Goal: Task Accomplishment & Management: Manage account settings

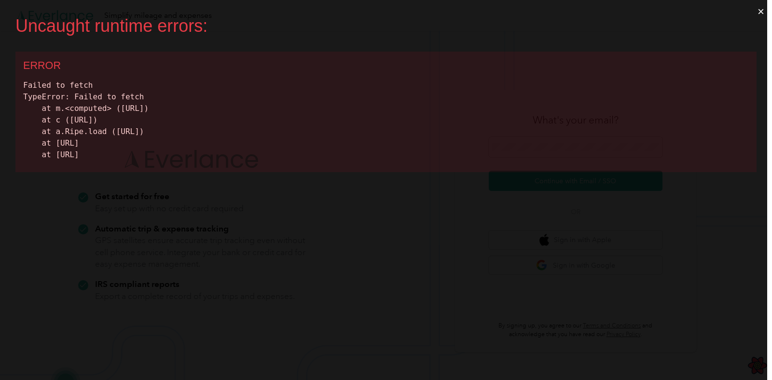
click at [370, 226] on div "Uncaught runtime errors: × ERROR Failed to fetch TypeError: Failed to fetch at …" at bounding box center [386, 190] width 772 height 380
click at [760, 11] on button "×" at bounding box center [760, 11] width 22 height 23
click at [761, 13] on button "×" at bounding box center [760, 11] width 22 height 23
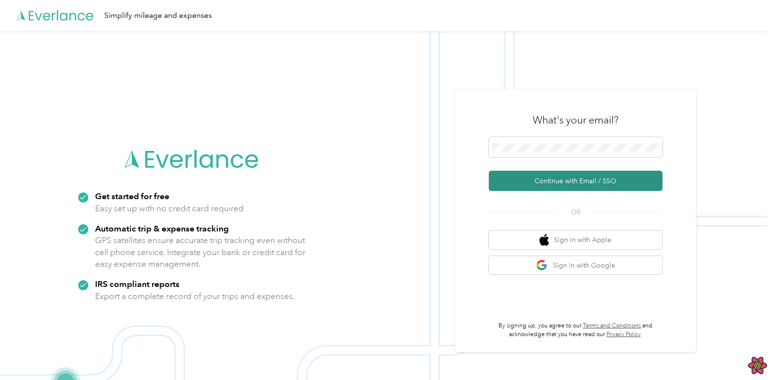
click at [574, 183] on button "Continue with Email / SSO" at bounding box center [576, 181] width 174 height 20
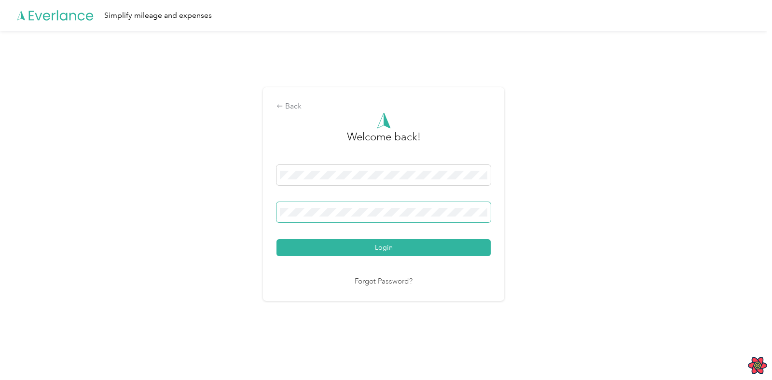
click at [276, 239] on button "Login" at bounding box center [383, 247] width 214 height 17
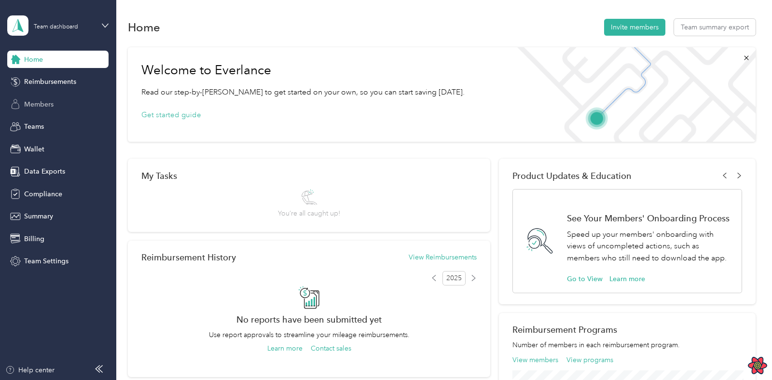
click at [44, 106] on span "Members" at bounding box center [38, 104] width 29 height 10
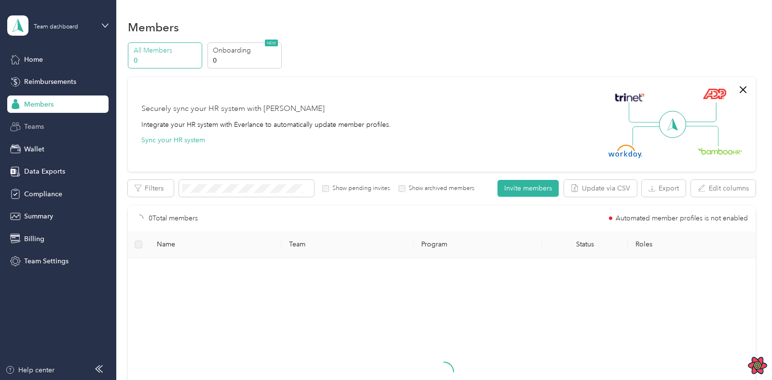
click at [37, 129] on span "Teams" at bounding box center [34, 127] width 20 height 10
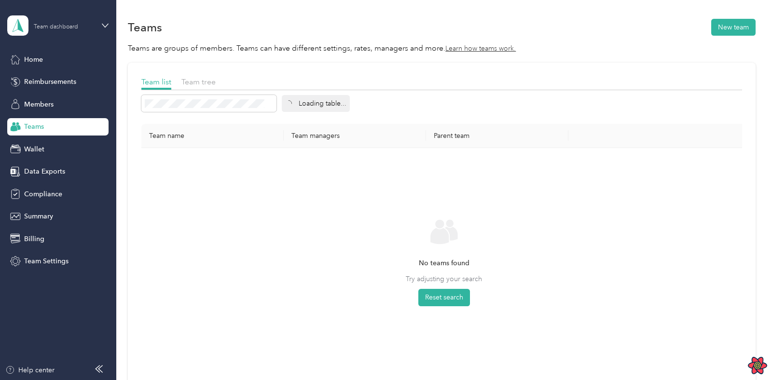
click at [57, 28] on div "Team dashboard" at bounding box center [56, 27] width 44 height 6
click at [55, 126] on div "Log out" at bounding box center [109, 123] width 190 height 17
